Goal: Contribute content: Add original content to the website for others to see

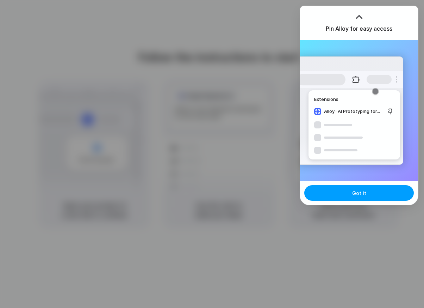
click at [343, 188] on button "Got it" at bounding box center [359, 193] width 110 height 16
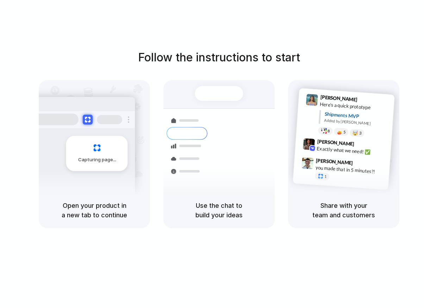
click at [239, 218] on h5 "Use the chat to build your ideas" at bounding box center [219, 210] width 94 height 19
click at [107, 172] on div "Capturing page" at bounding box center [82, 151] width 106 height 108
click at [218, 88] on div "Ready" at bounding box center [219, 93] width 48 height 15
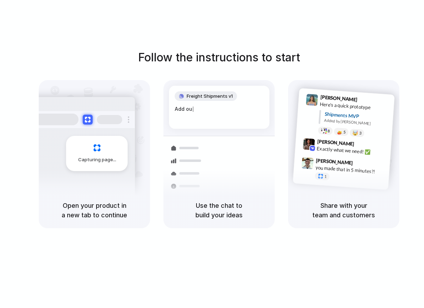
click at [218, 106] on div "Add ou |" at bounding box center [219, 109] width 89 height 8
drag, startPoint x: 146, startPoint y: 119, endPoint x: 86, endPoint y: 118, distance: 59.2
click at [145, 119] on div "Capturing page" at bounding box center [94, 136] width 111 height 112
click at [86, 118] on button at bounding box center [87, 119] width 10 height 10
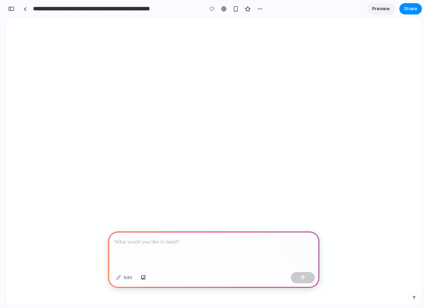
click at [294, 241] on p at bounding box center [214, 242] width 199 height 8
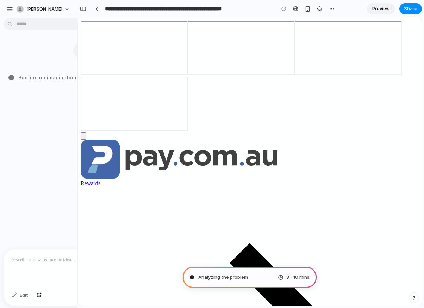
type input "**********"
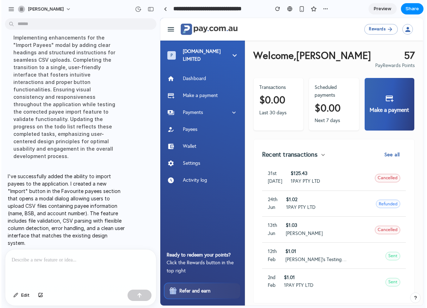
scroll to position [54, 0]
